Goal: Find specific page/section: Find specific page/section

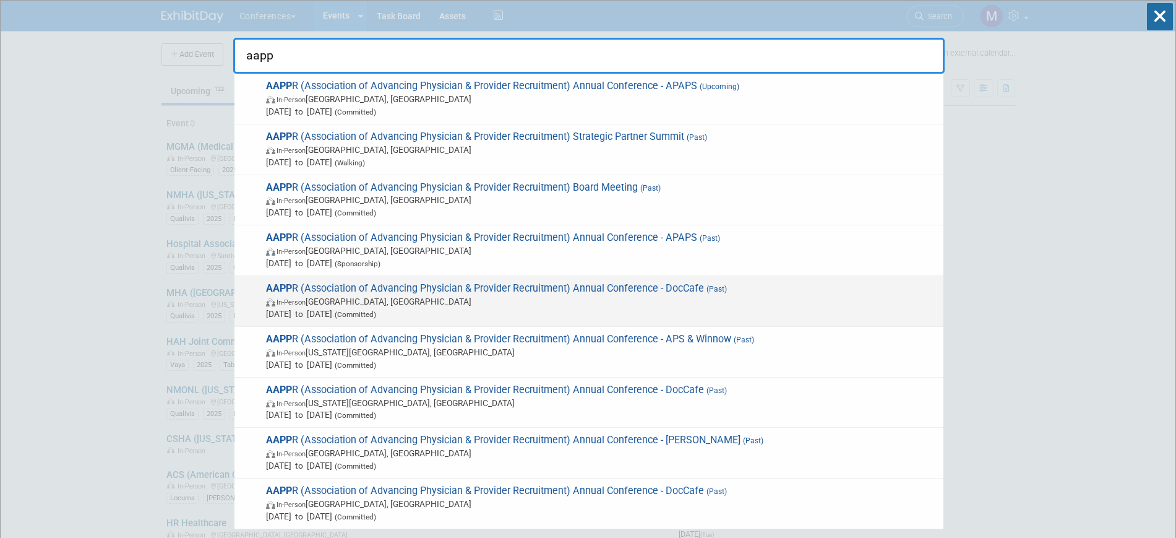
type input "aapp"
click at [453, 304] on span "In-Person Phoenix, AZ" at bounding box center [601, 301] width 671 height 12
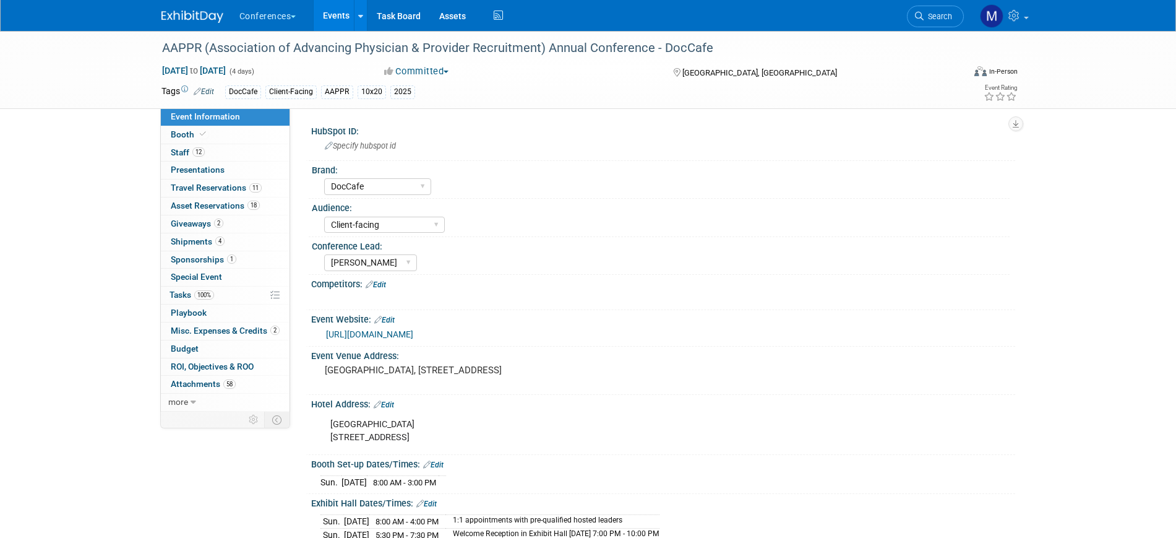
select select "DocCafe"
select select "Client-facing"
select select "Mel"
click at [413, 332] on link "https://www.aapprconference.org/" at bounding box center [369, 334] width 87 height 10
click at [933, 19] on span "Search" at bounding box center [938, 16] width 28 height 9
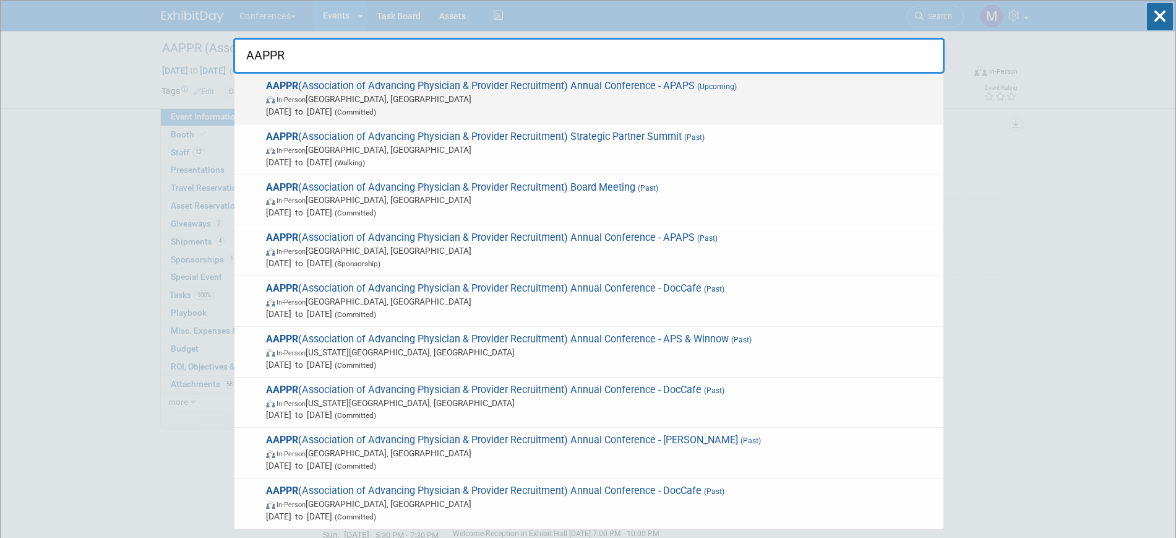
type input "AAPPR"
click at [509, 82] on span "AAPPR (Association of Advancing Physician & Provider Recruitment) Annual Confer…" at bounding box center [599, 99] width 675 height 38
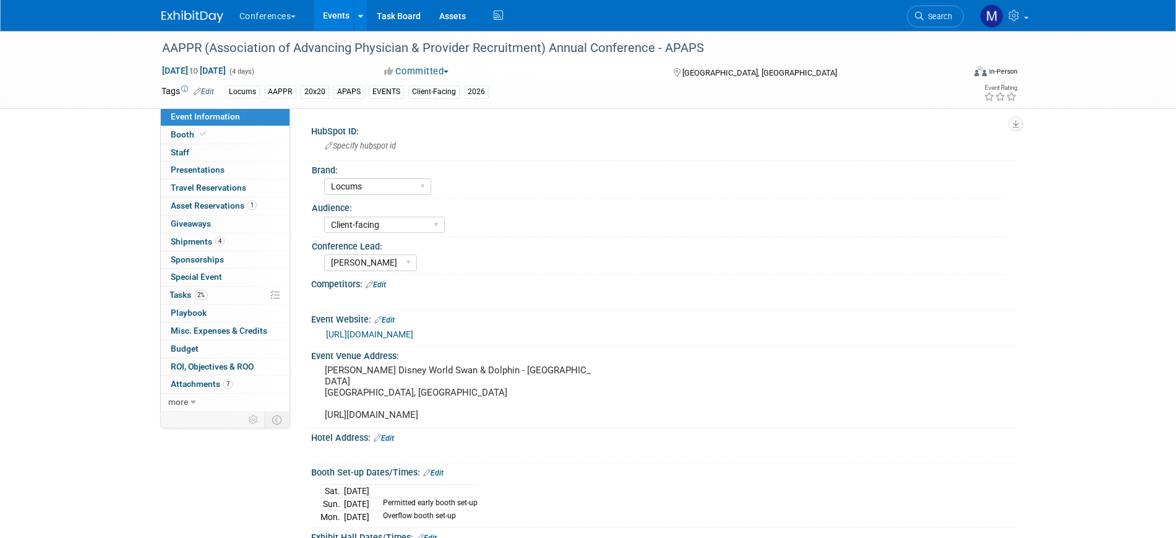
select select "Locums"
select select "Client-facing"
select select "[PERSON_NAME]"
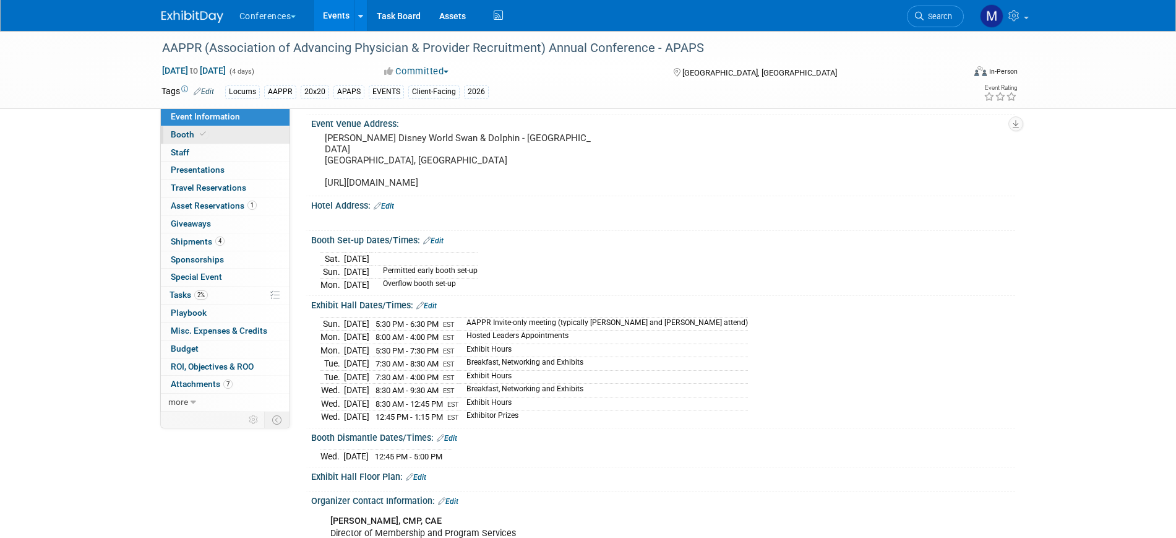
click at [218, 138] on link "Booth" at bounding box center [225, 134] width 129 height 17
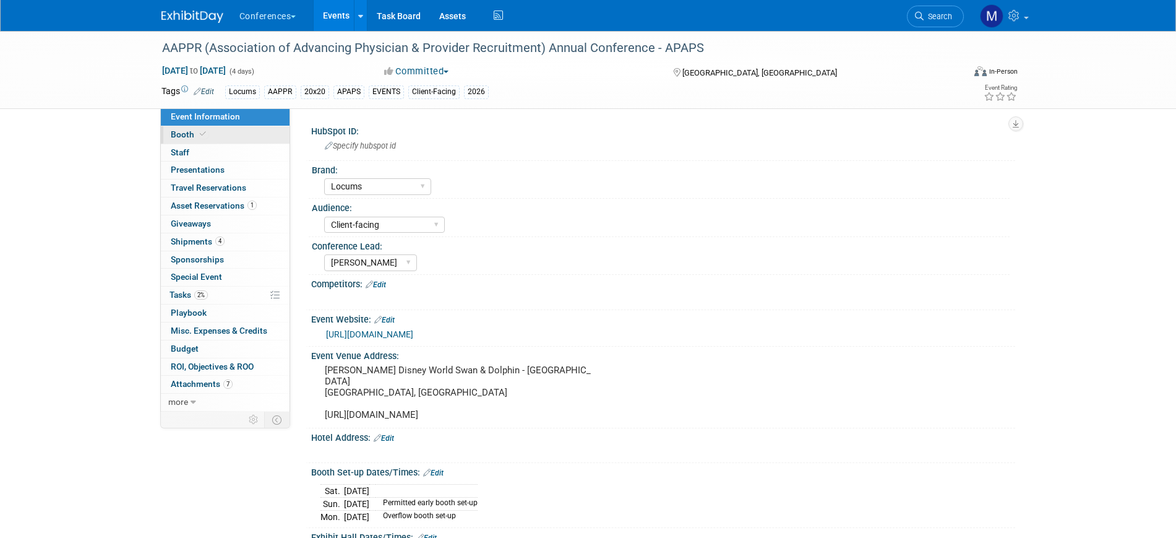
select select "20'x30'"
select select "Yes"
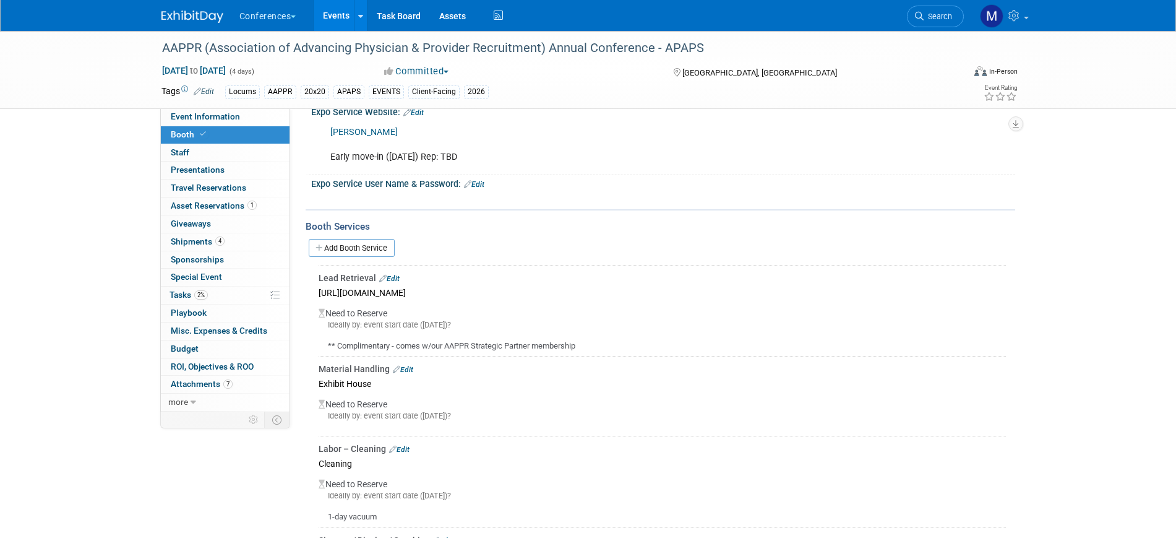
scroll to position [232, 0]
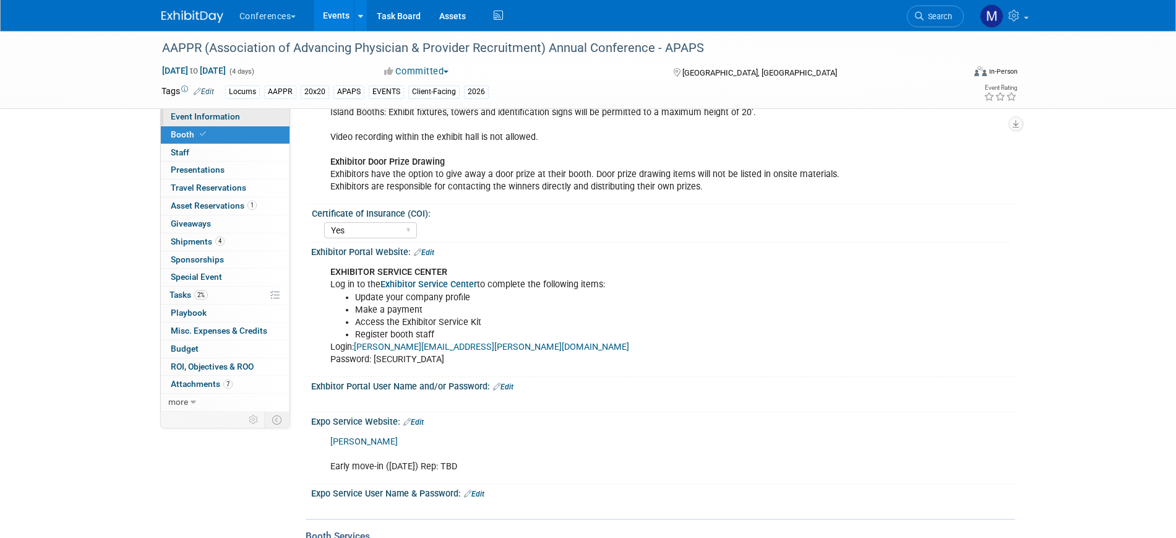
click at [230, 111] on span "Event Information" at bounding box center [205, 116] width 69 height 10
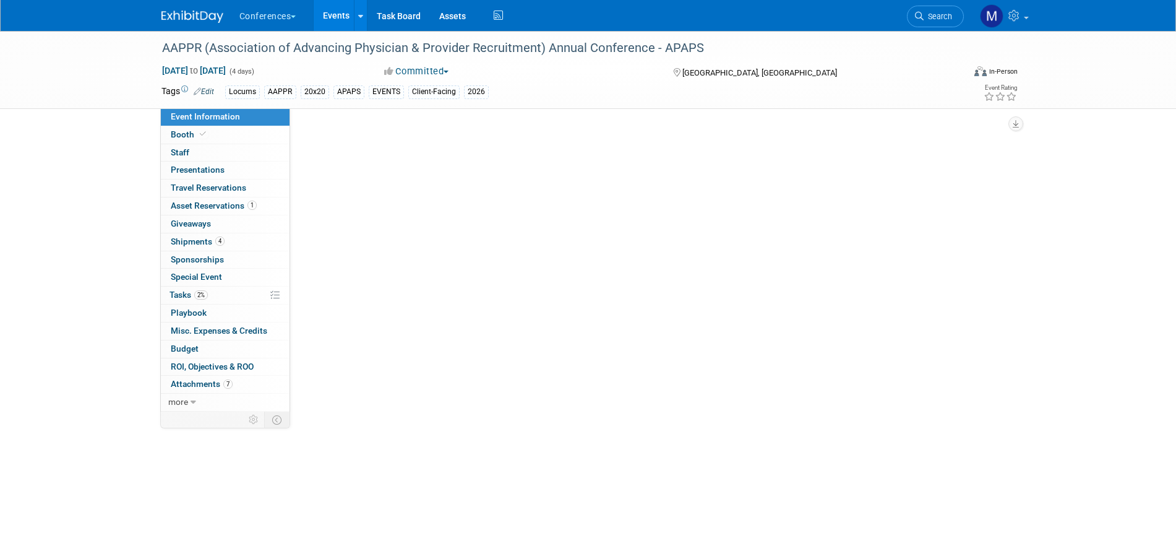
scroll to position [0, 0]
select select "Locums"
select select "Client-facing"
select select "[PERSON_NAME]"
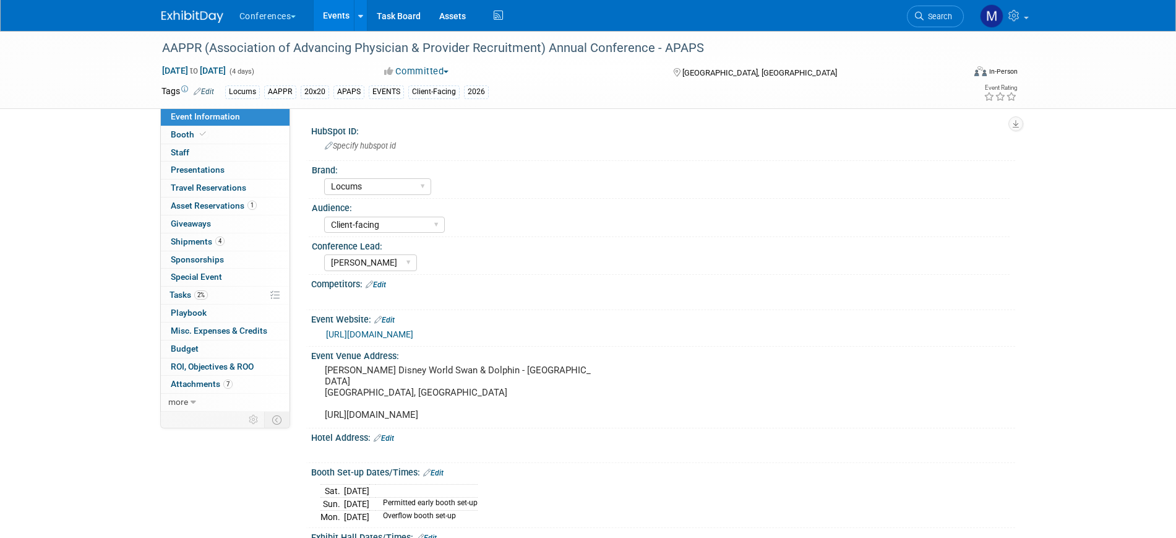
click at [392, 332] on link "https://www.aapprconference.org/schedule-at-a-glance" at bounding box center [369, 334] width 87 height 10
click at [231, 211] on link "1 Asset Reservations 1" at bounding box center [225, 205] width 129 height 17
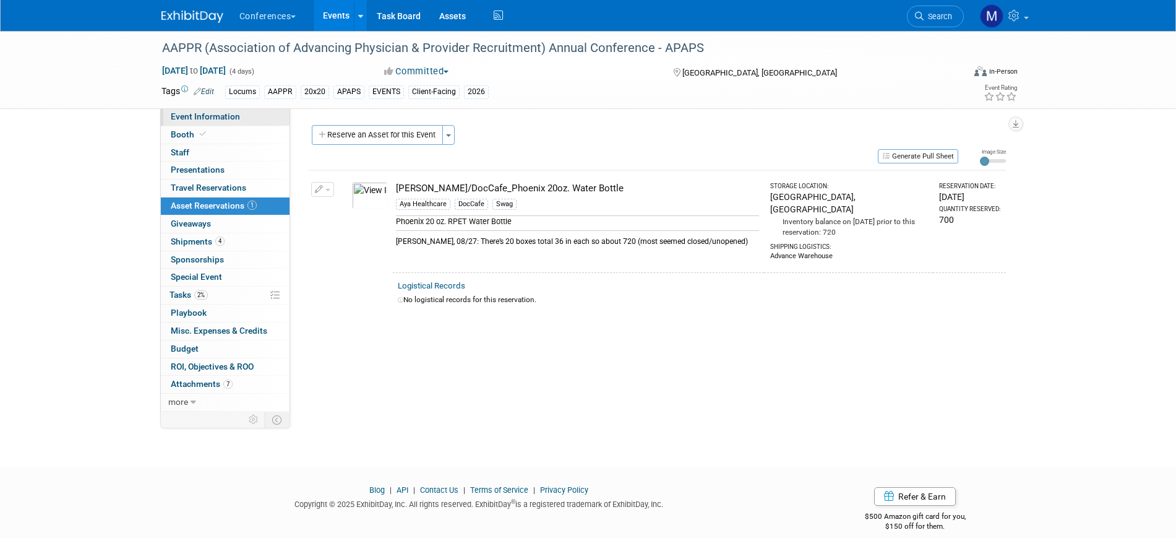
click at [241, 114] on link "Event Information" at bounding box center [225, 116] width 129 height 17
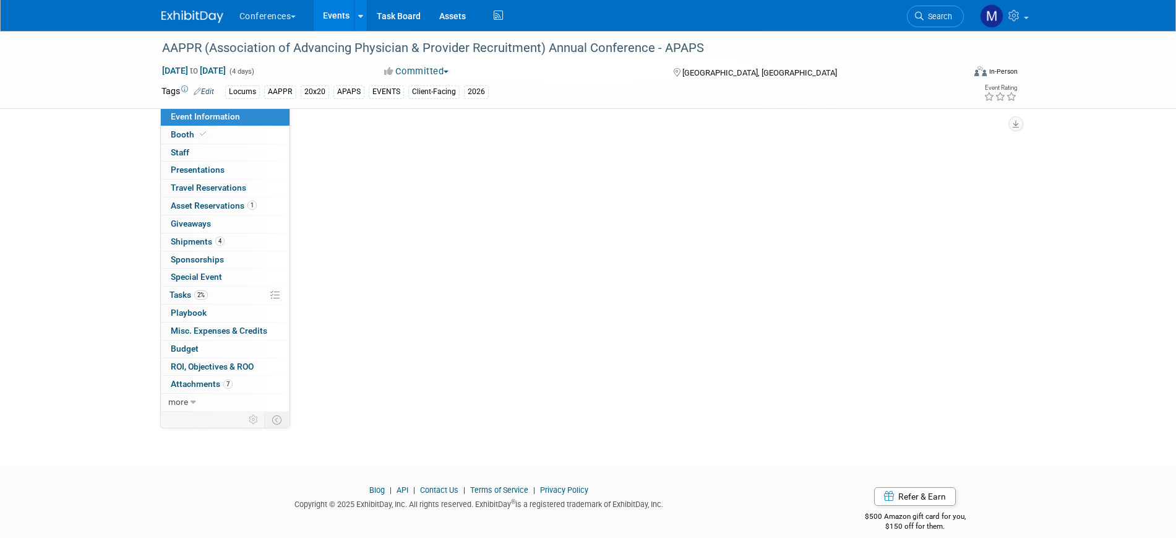
select select "Locums"
select select "Client-facing"
select select "Mel"
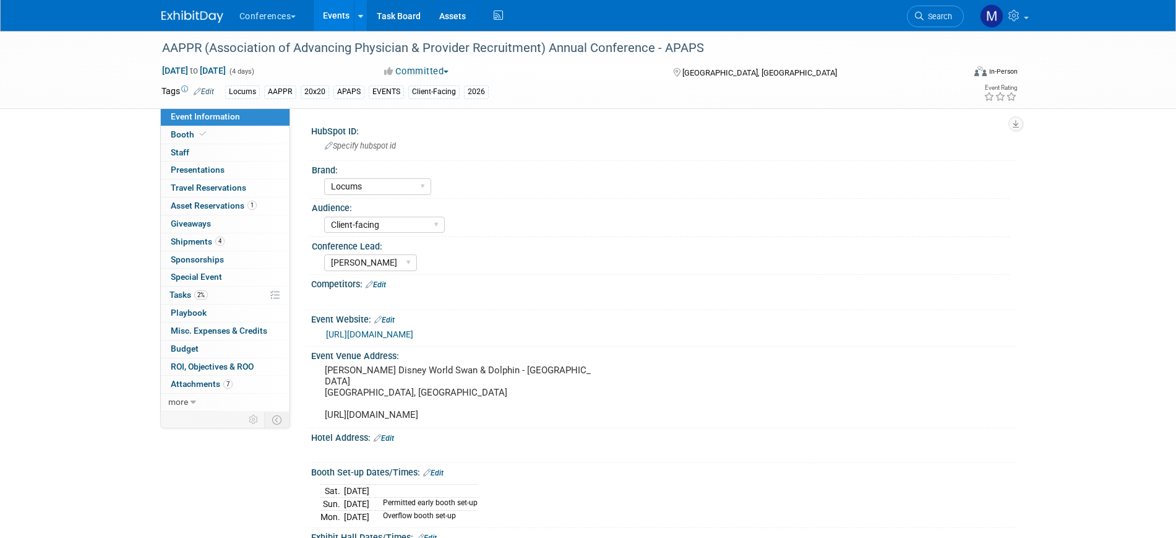
click at [206, 88] on link "Edit" at bounding box center [204, 91] width 20 height 9
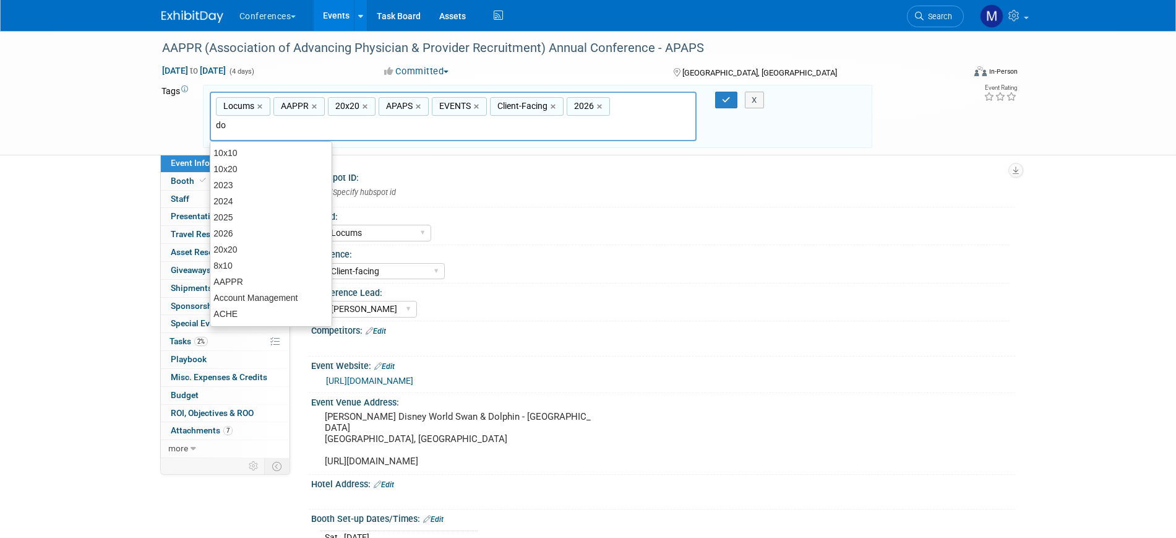
type input "doc"
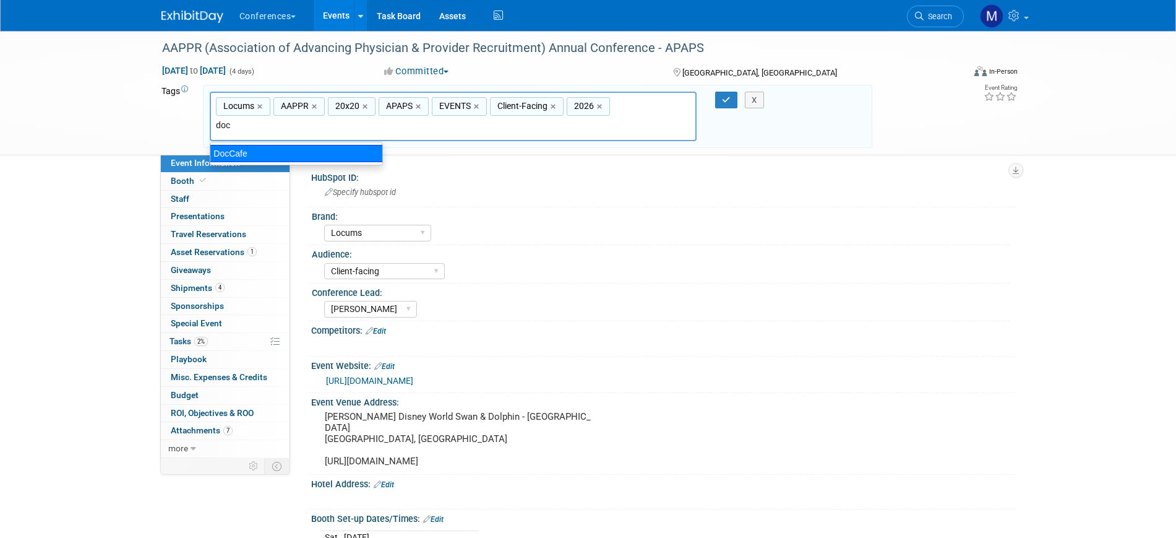
click at [320, 152] on div "DocCafe" at bounding box center [296, 153] width 173 height 17
type input "Locums, AAPPR, 20x20, APAPS, EVENTS, Client-Facing, 2026, DocCafe"
click at [731, 103] on button "button" at bounding box center [726, 100] width 22 height 17
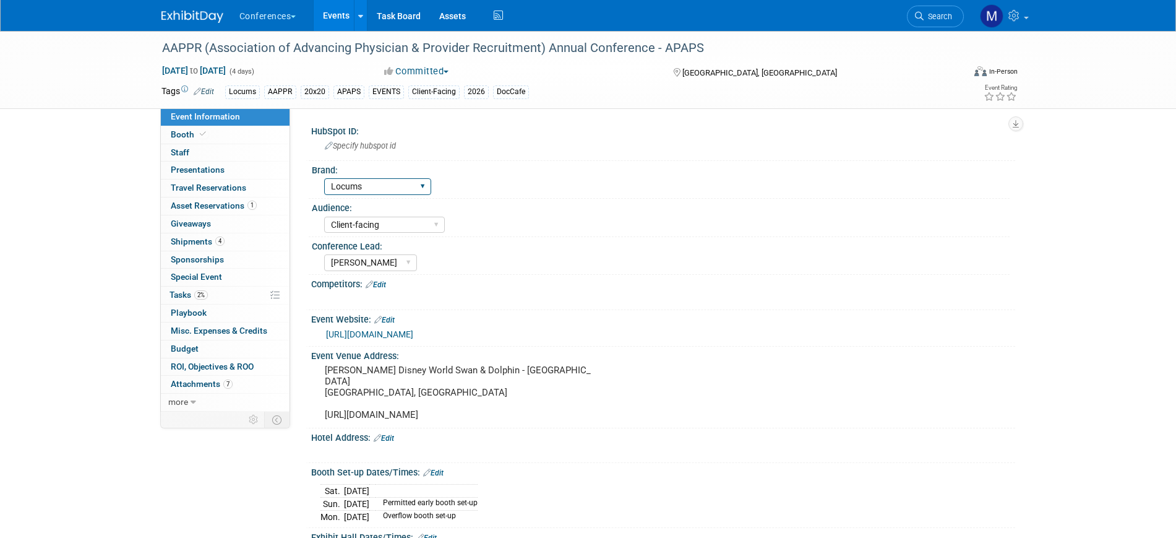
click at [423, 188] on select "Aya Bespoke Corporate Dawson DocCafe Education Government Services Locums Nursi…" at bounding box center [377, 186] width 107 height 17
click at [441, 160] on div "HubSpot ID: Specify hubspot id" at bounding box center [661, 141] width 710 height 39
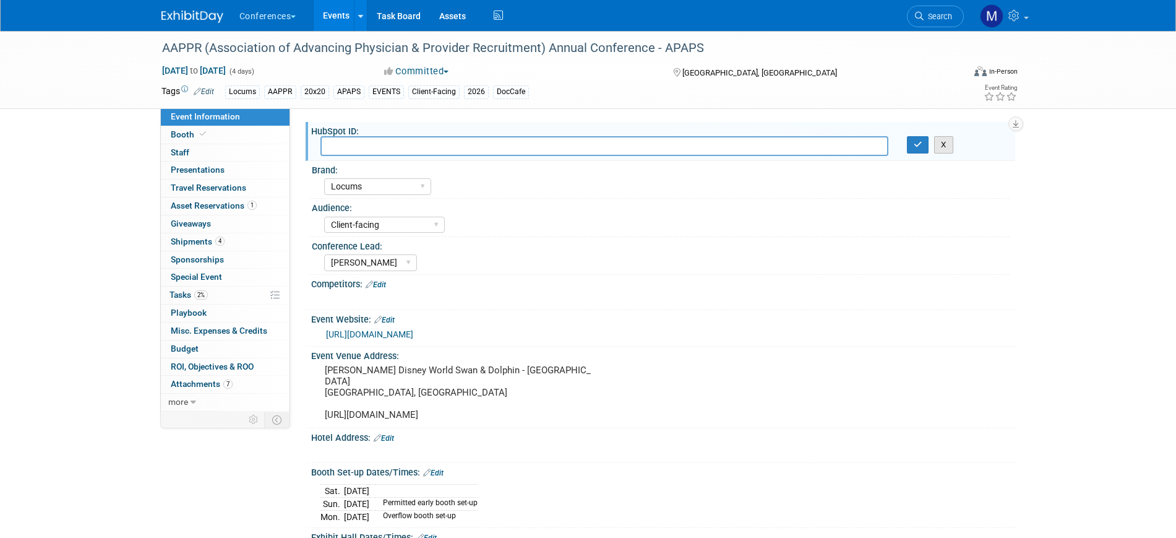
click at [942, 146] on button "X" at bounding box center [943, 144] width 19 height 17
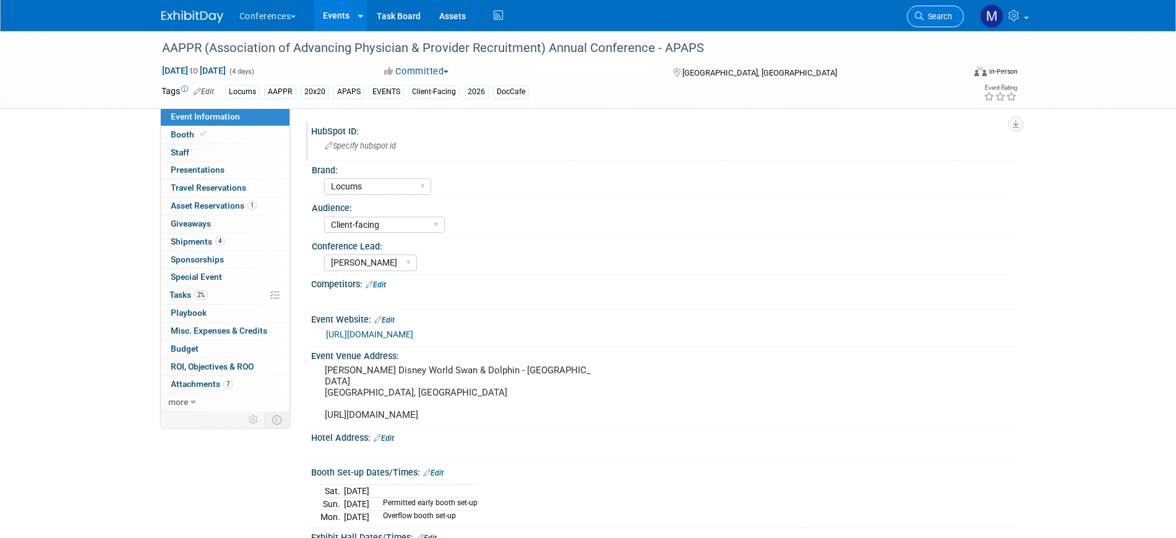
click at [947, 11] on link "Search" at bounding box center [935, 17] width 57 height 22
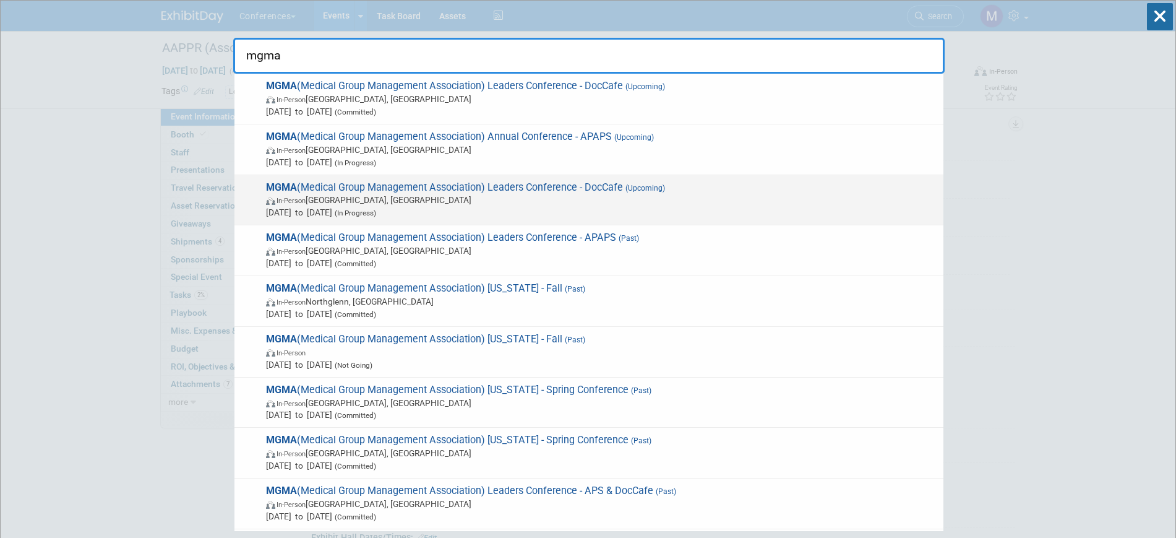
type input "mgma"
click at [679, 199] on span "In-Person San Antonio, TX" at bounding box center [601, 200] width 671 height 12
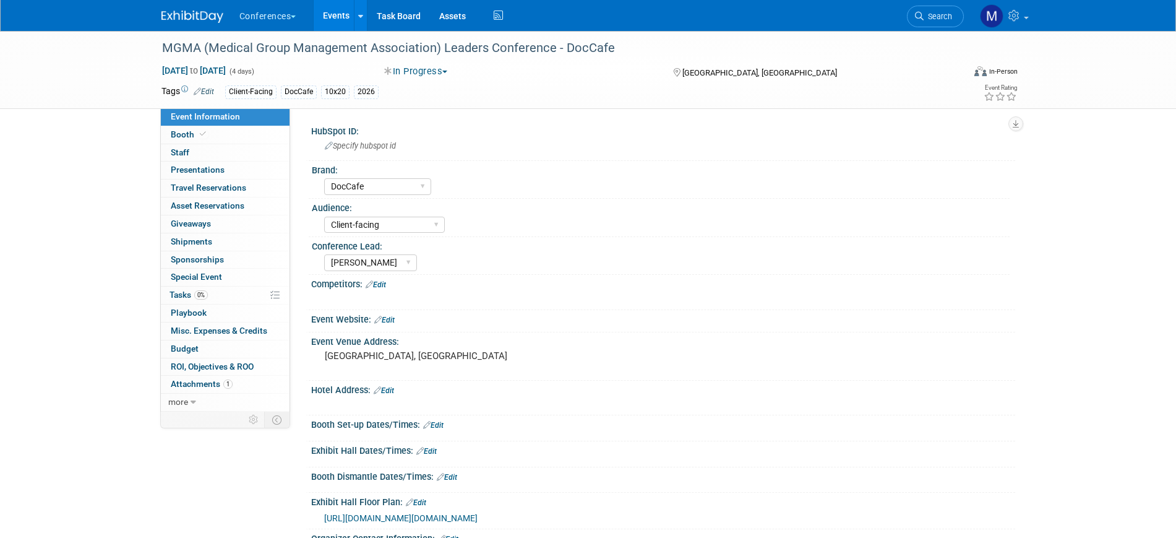
select select "DocCafe"
select select "Client-facing"
select select "Marygrace"
click at [946, 16] on span "Search" at bounding box center [938, 16] width 28 height 9
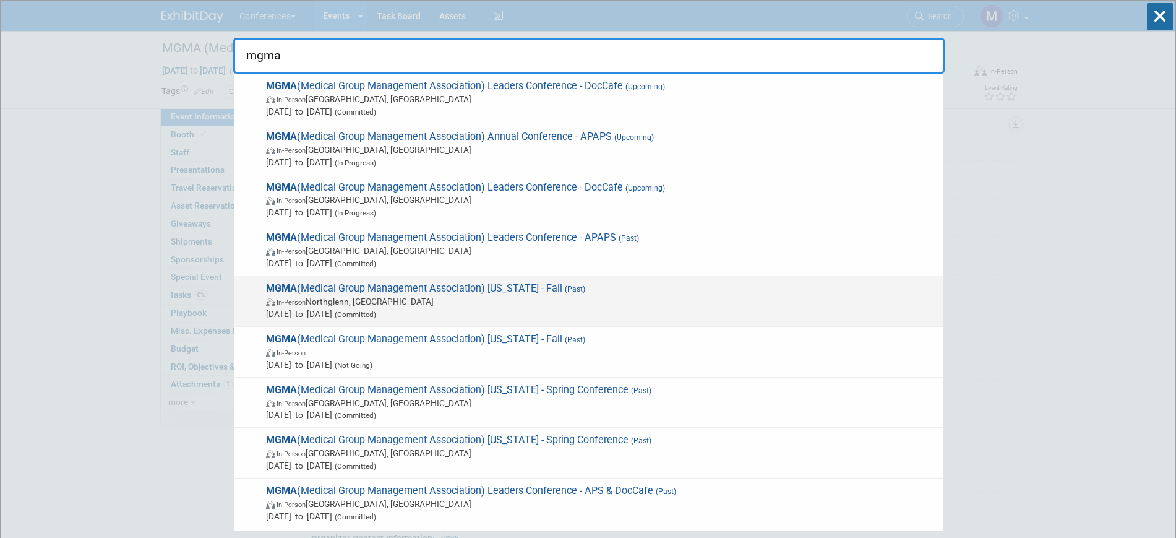
type input "mgma"
click at [520, 277] on div "MGMA (Medical Group Management Association) Colorado - Fall (Past) In-Person No…" at bounding box center [589, 301] width 709 height 51
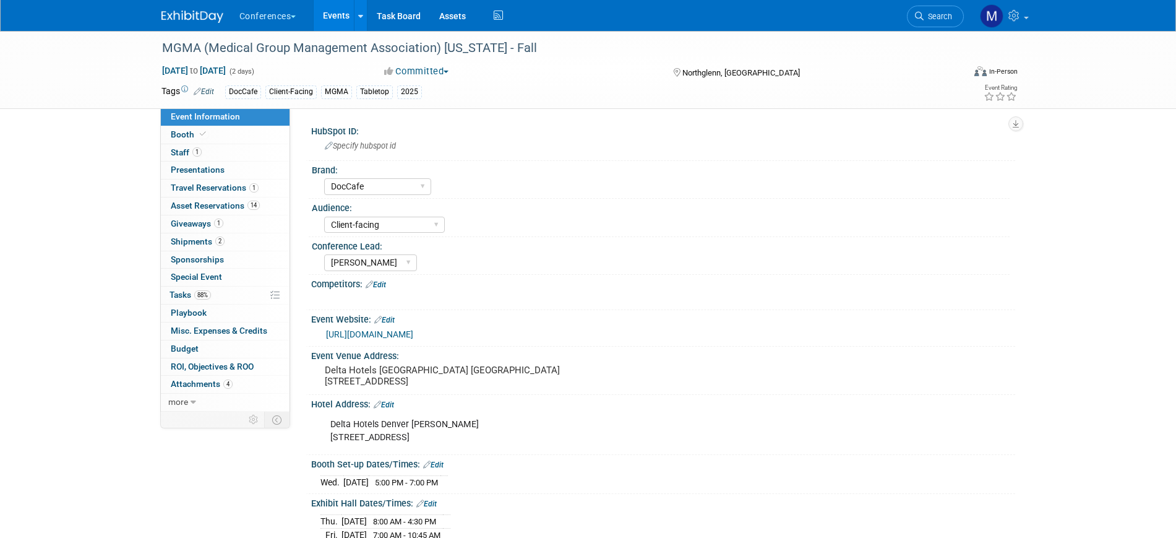
select select "DocCafe"
select select "Client-facing"
select select "[PERSON_NAME]"
click at [199, 224] on span "Giveaways 1" at bounding box center [197, 223] width 53 height 10
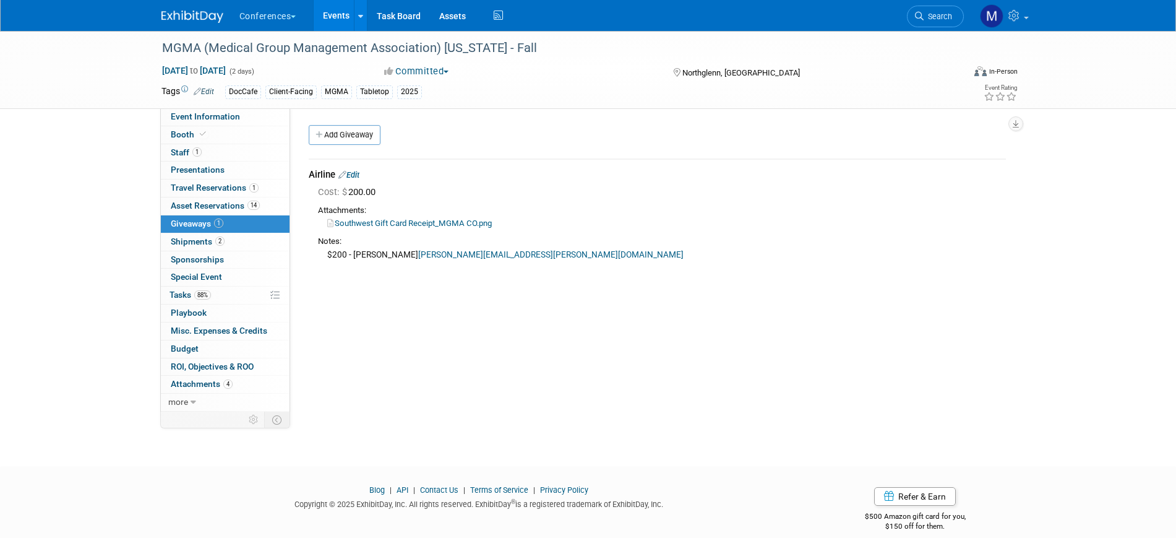
click at [458, 219] on link "Southwest Gift Card Receipt_MGMA CO.png" at bounding box center [409, 222] width 165 height 9
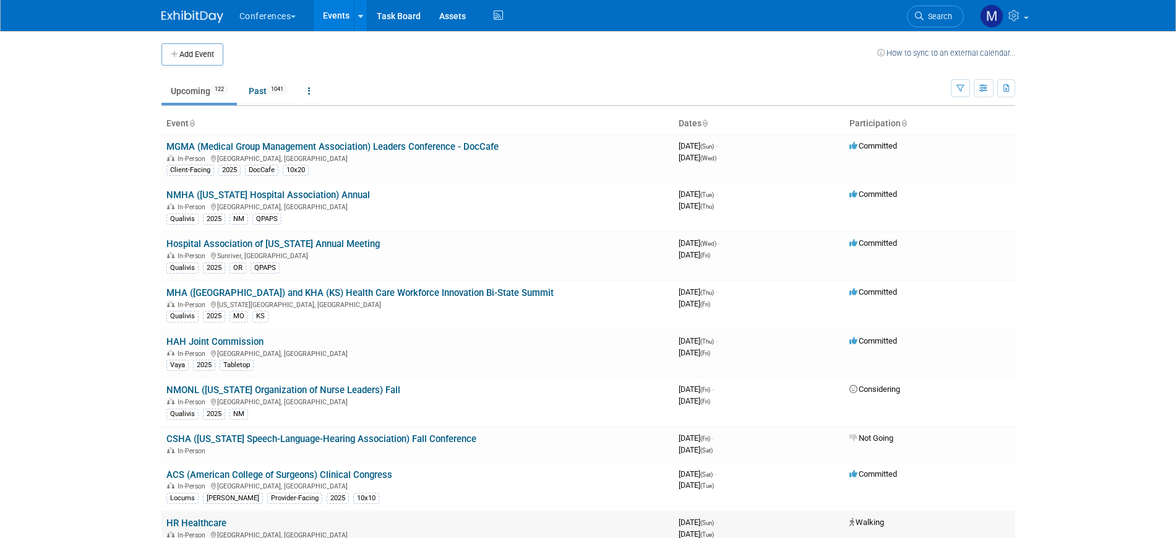
click at [591, 517] on td "HR Healthcare In-Person [GEOGRAPHIC_DATA], [GEOGRAPHIC_DATA] 2025 Aya" at bounding box center [418, 535] width 512 height 49
